Goal: Information Seeking & Learning: Learn about a topic

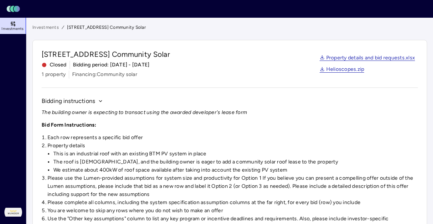
click at [38, 28] on link "Investments" at bounding box center [45, 27] width 27 height 7
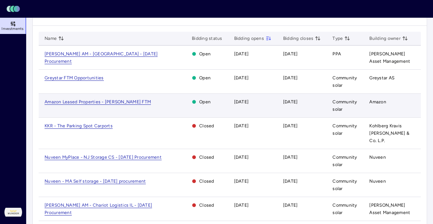
scroll to position [30, 0]
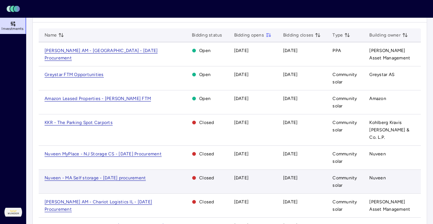
click at [114, 170] on td "Nuveen - MA Self storage - [DATE] procurement" at bounding box center [112, 182] width 147 height 24
click at [114, 175] on span "Nuveen - MA Self storage - [DATE] procurement" at bounding box center [95, 178] width 101 height 6
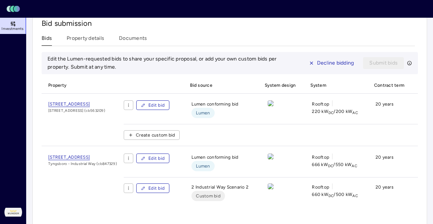
scroll to position [256, 0]
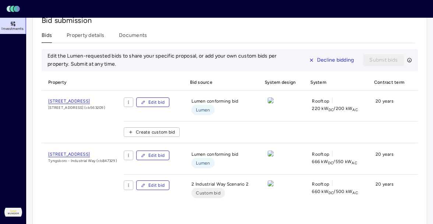
drag, startPoint x: 127, startPoint y: 102, endPoint x: 46, endPoint y: 99, distance: 81.5
click at [46, 99] on div "[STREET_ADDRESS][GEOGRAPHIC_DATA][STREET_ADDRESS])" at bounding box center [83, 119] width 82 height 45
copy span "[STREET_ADDRESS]"
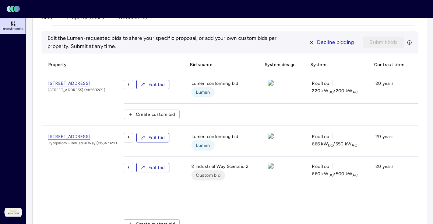
scroll to position [308, 0]
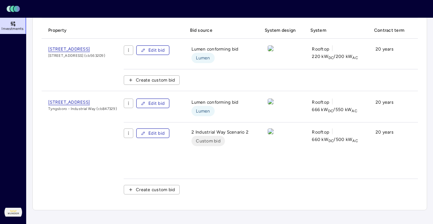
drag, startPoint x: 132, startPoint y: 101, endPoint x: 43, endPoint y: 104, distance: 88.5
click at [43, 104] on div "[STREET_ADDRESS][GEOGRAPHIC_DATA] (cb847329)" at bounding box center [83, 149] width 82 height 102
copy span "[STREET_ADDRESS]"
click at [274, 51] on img at bounding box center [271, 48] width 6 height 6
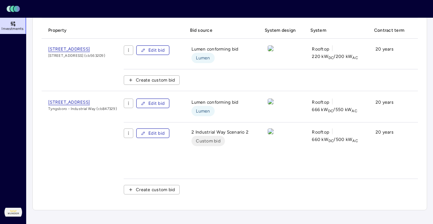
click at [275, 51] on div at bounding box center [270, 48] width 9 height 6
click at [274, 51] on img at bounding box center [271, 48] width 6 height 6
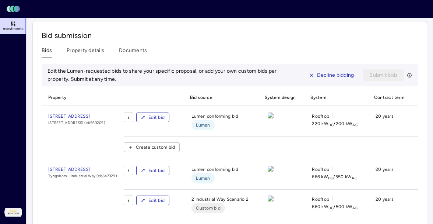
scroll to position [172, 0]
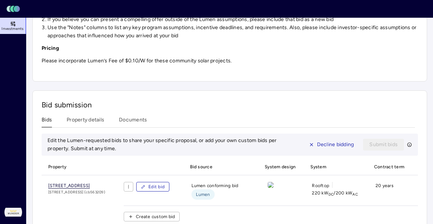
click at [82, 187] on span "[STREET_ADDRESS]" at bounding box center [69, 186] width 42 height 6
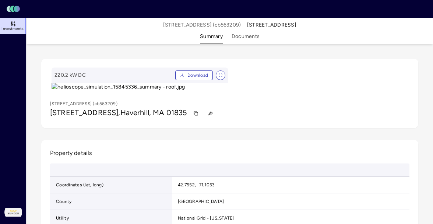
drag, startPoint x: 154, startPoint y: 115, endPoint x: 242, endPoint y: 0, distance: 144.8
click at [0, 0] on div "Toggle Sidebar Lumen Energy Logo Investments [PERSON_NAME] Dodge Summary Docume…" at bounding box center [216, 213] width 433 height 426
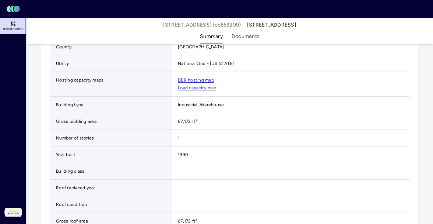
scroll to position [326, 0]
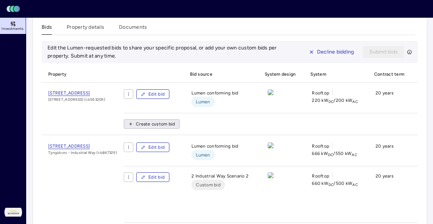
scroll to position [266, 0]
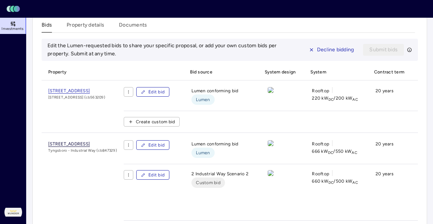
click at [90, 145] on span "[STREET_ADDRESS]" at bounding box center [69, 144] width 42 height 6
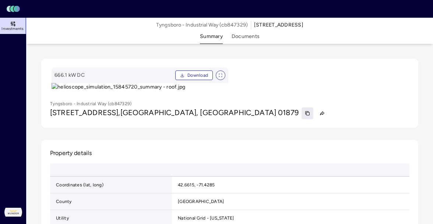
scroll to position [28, 0]
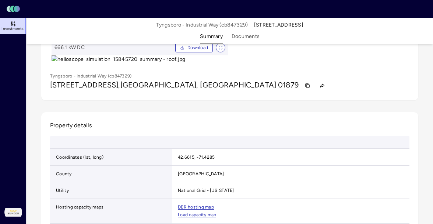
drag, startPoint x: 170, startPoint y: 109, endPoint x: 321, endPoint y: 33, distance: 169.8
click at [0, 0] on div "Toggle Sidebar Lumen Energy Logo Investments [PERSON_NAME] Dodge Summary Docume…" at bounding box center [216, 177] width 433 height 410
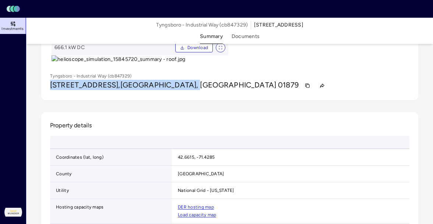
drag, startPoint x: 179, startPoint y: 210, endPoint x: 48, endPoint y: 209, distance: 131.2
click at [48, 100] on div "666.1 kW DC Download Tyngsboro - Industrial Way (cb847329) [STREET_ADDRESS]" at bounding box center [229, 65] width 377 height 69
copy h1 "[STREET_ADDRESS]"
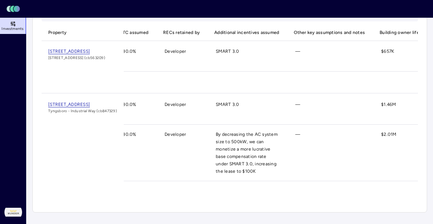
scroll to position [0, 827]
